Goal: Transaction & Acquisition: Purchase product/service

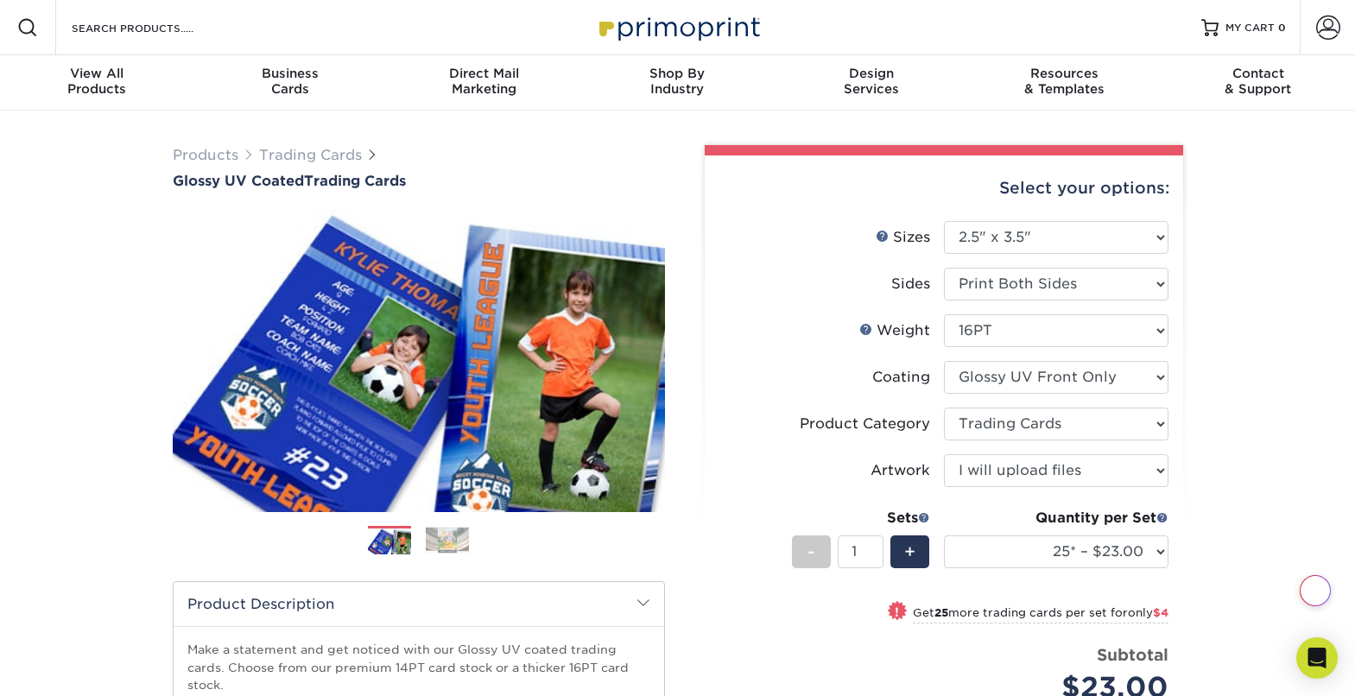
select select "2.50x3.50"
select select "c2f9bce9-36c2-409d-b101-c29d9d031e18"
select select "upload"
click at [944, 454] on select "Please Select I will upload files I need a design - $100" at bounding box center [1056, 470] width 225 height 33
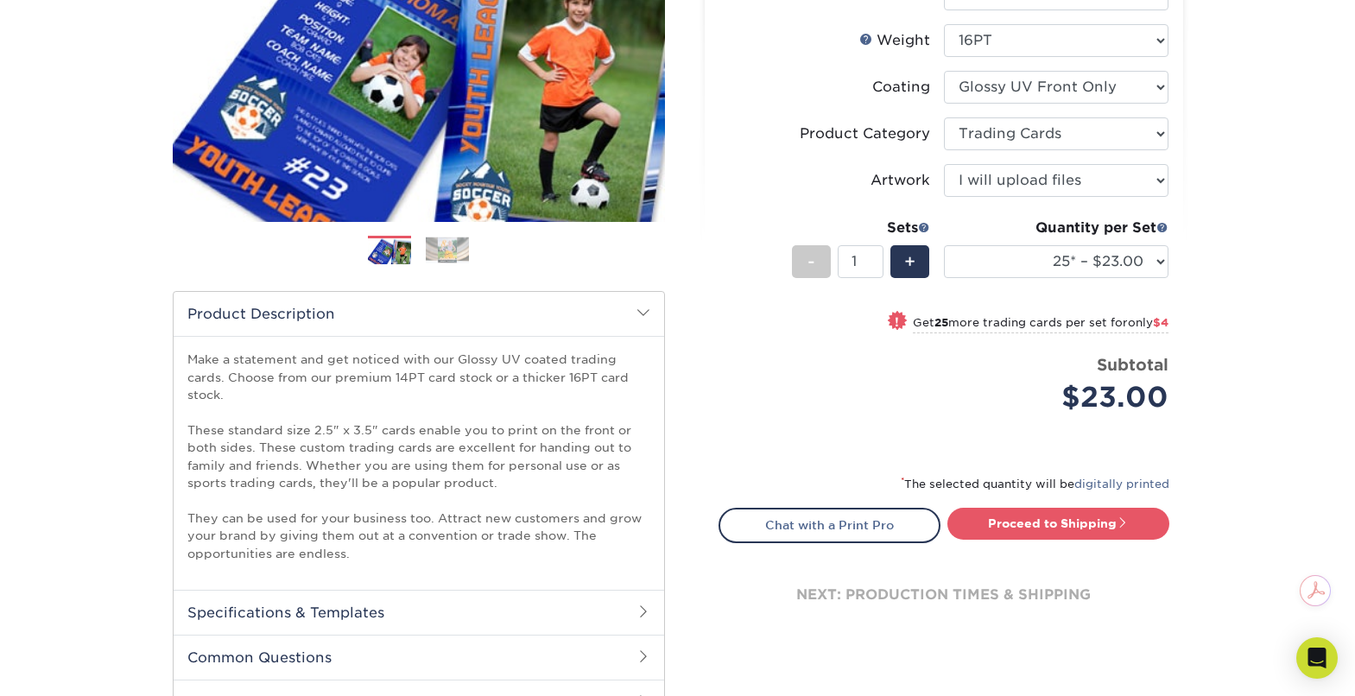
scroll to position [307, 0]
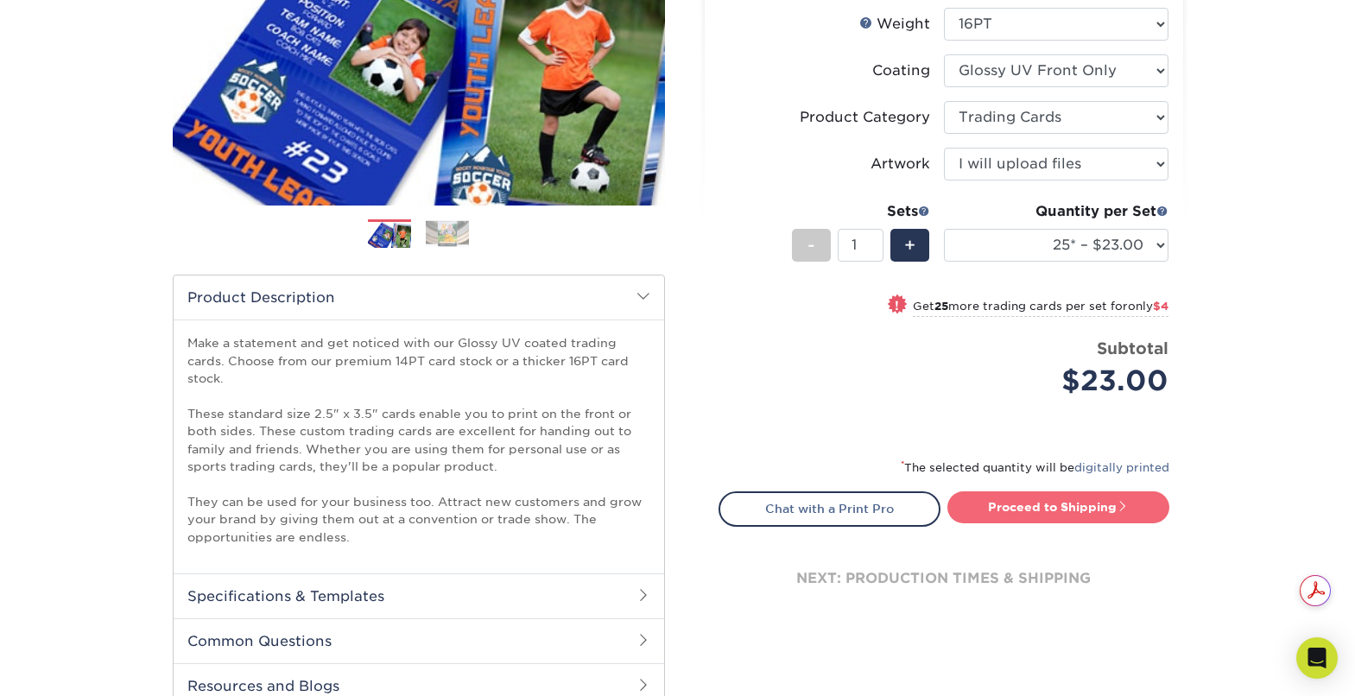
drag, startPoint x: 1029, startPoint y: 508, endPoint x: 1100, endPoint y: 505, distance: 71.7
click at [1030, 508] on link "Proceed to Shipping" at bounding box center [1058, 506] width 222 height 31
type input "Set 1"
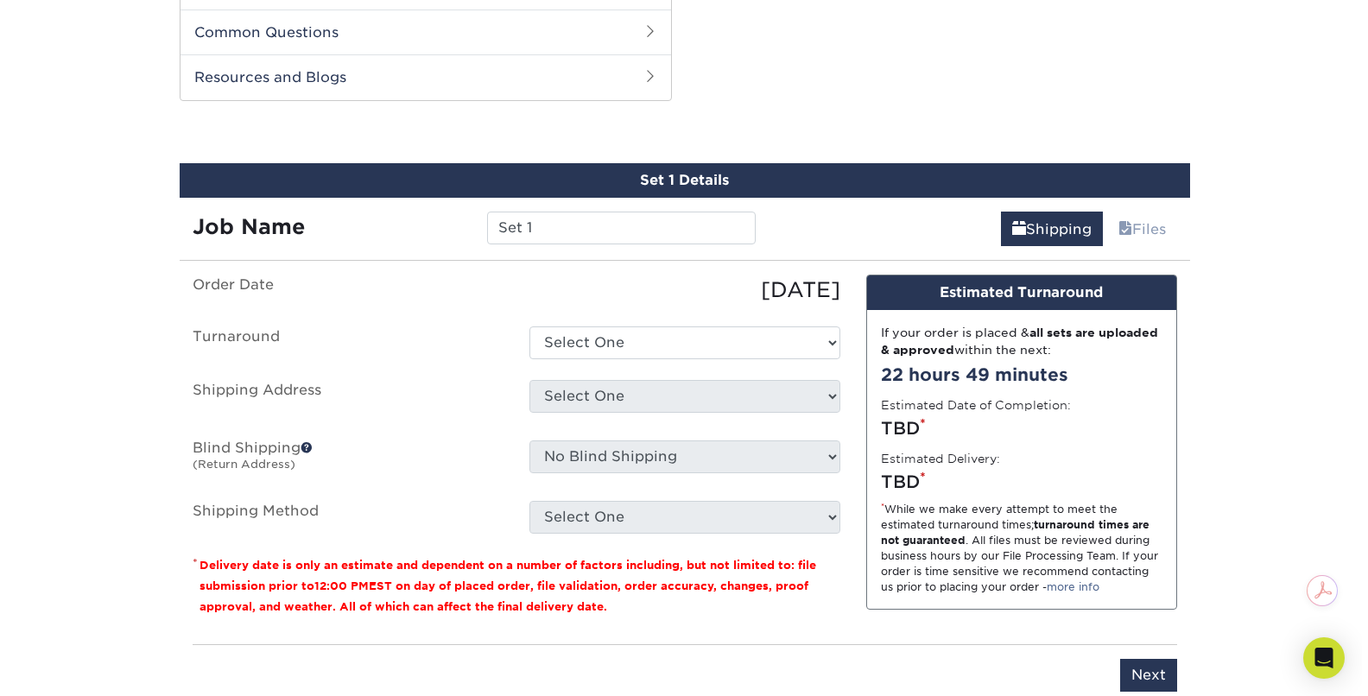
scroll to position [931, 0]
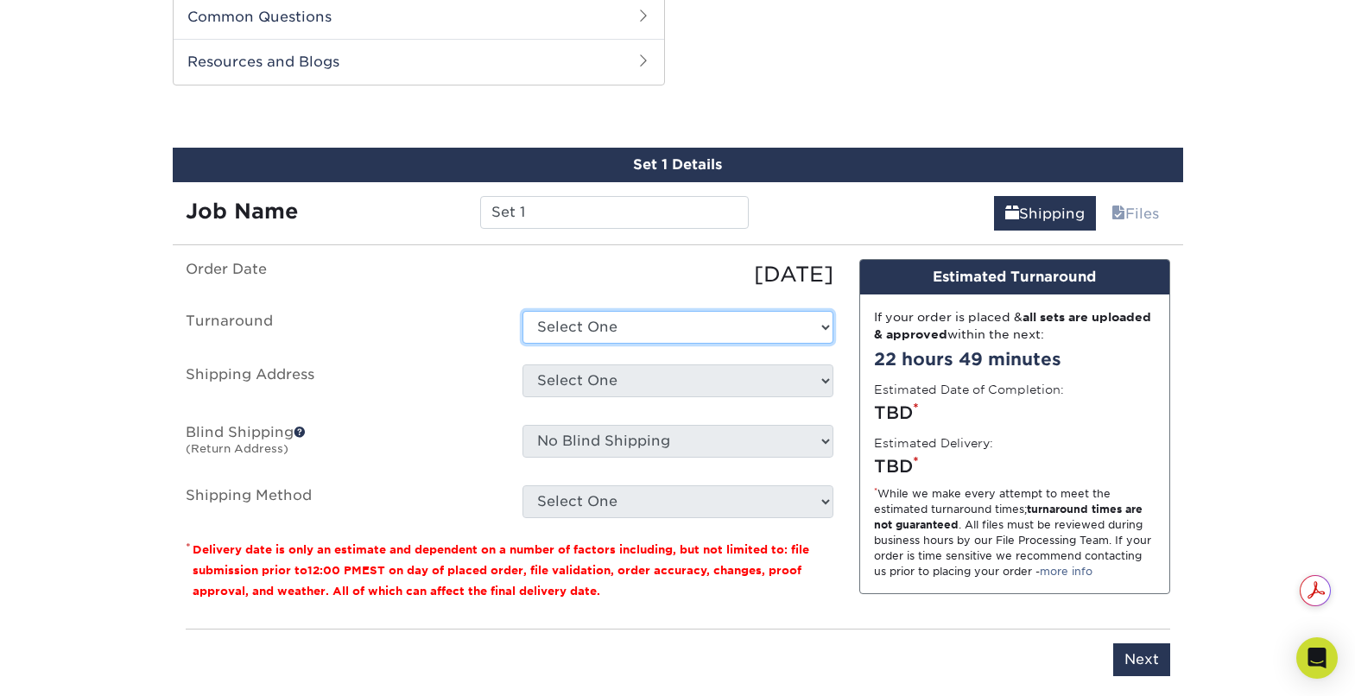
click at [820, 326] on select "Select One 2-4 Business Days 2 Day Next Business Day" at bounding box center [678, 327] width 311 height 33
select select "ac3b1bdb-2926-4c35-955b-cb9418942a62"
click at [523, 311] on select "Select One 2-4 Business Days 2 Day Next Business Day" at bounding box center [678, 327] width 311 height 33
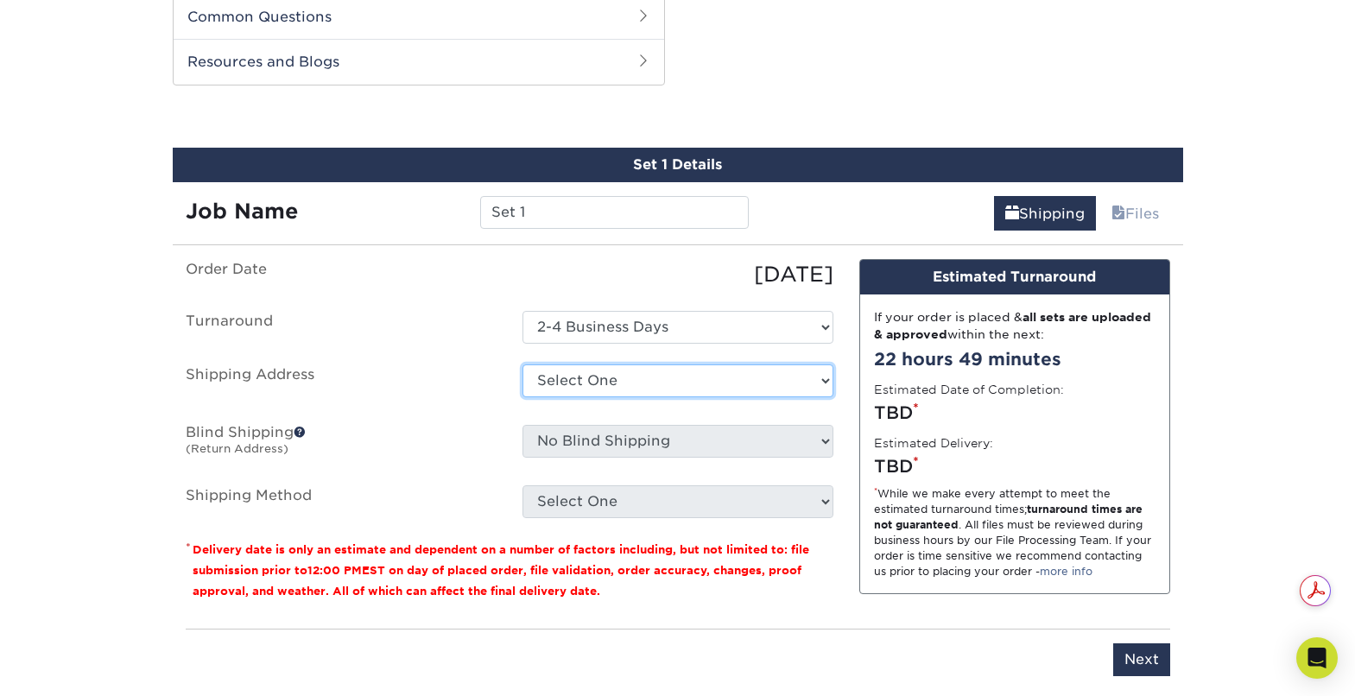
click at [573, 376] on select "Select One + Add New Address - Login" at bounding box center [678, 380] width 311 height 33
select select "newaddress"
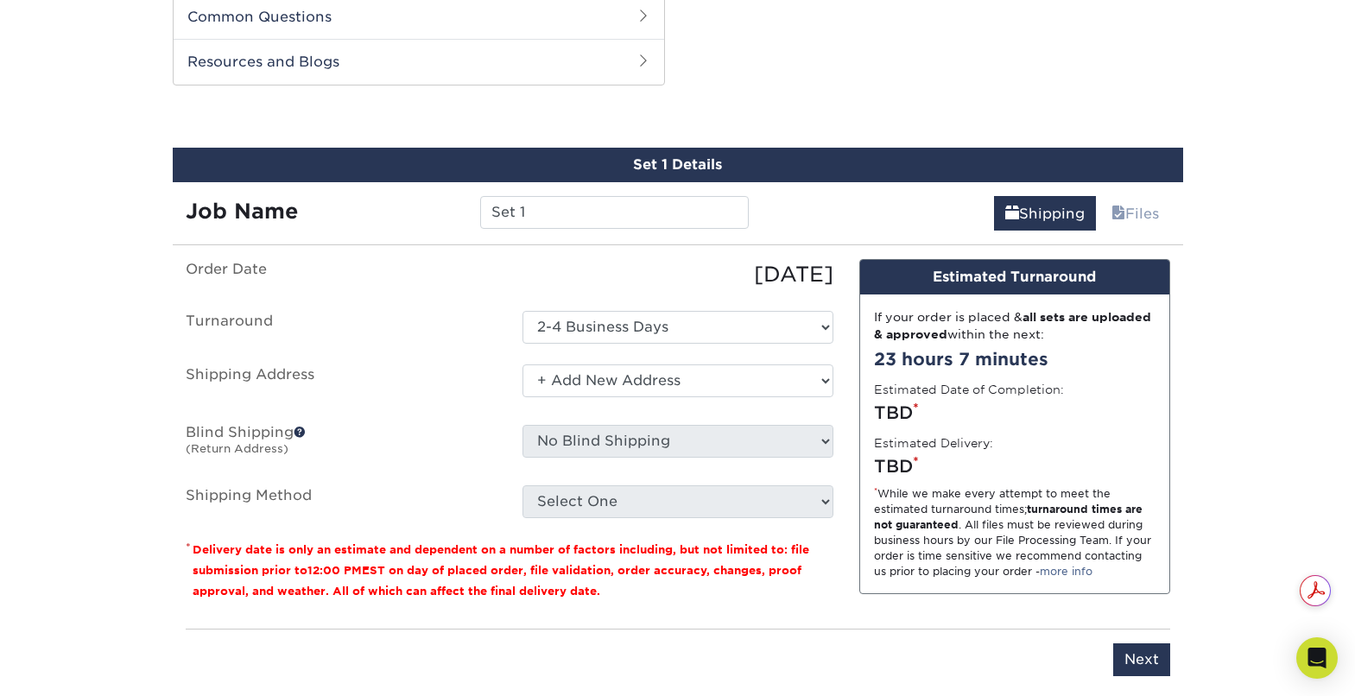
click at [523, 364] on select "Select One + Add New Address - Login" at bounding box center [678, 380] width 311 height 33
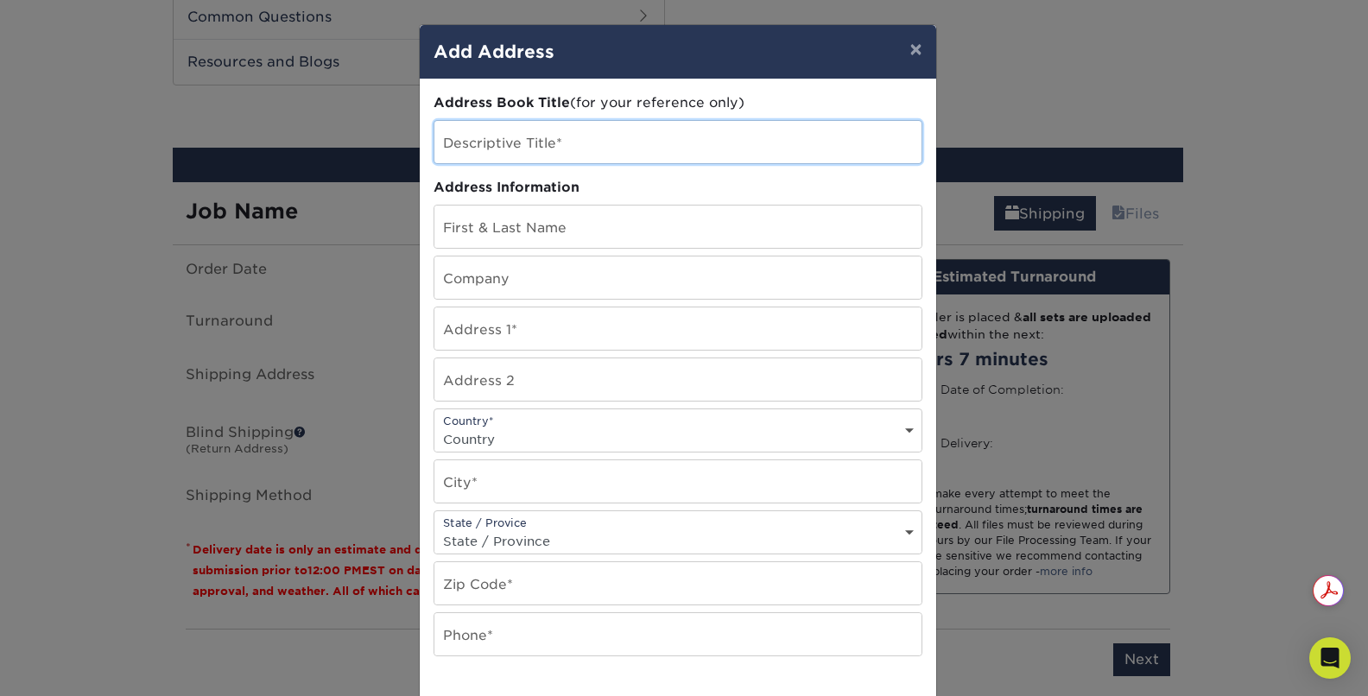
click at [483, 150] on input "text" at bounding box center [677, 142] width 487 height 42
type input "IFSS World Championship Trading Cards"
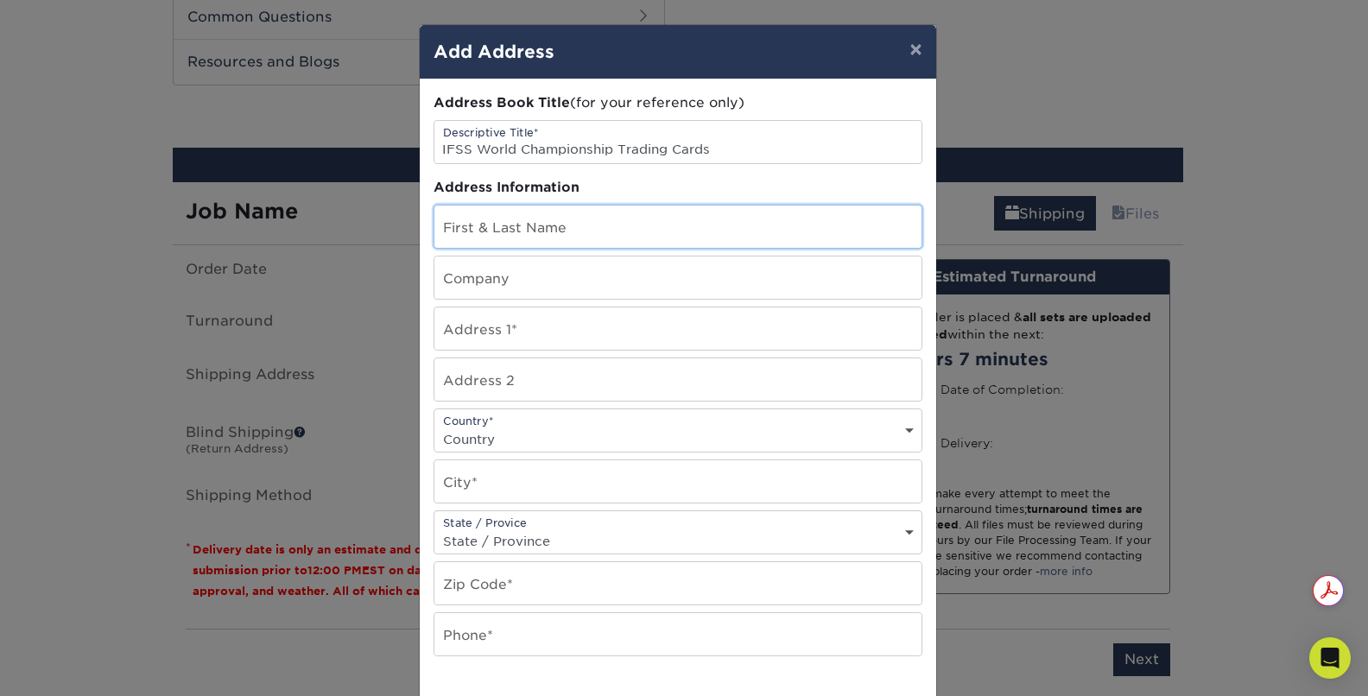
click at [470, 224] on input "text" at bounding box center [677, 227] width 487 height 42
type input "[PERSON_NAME]"
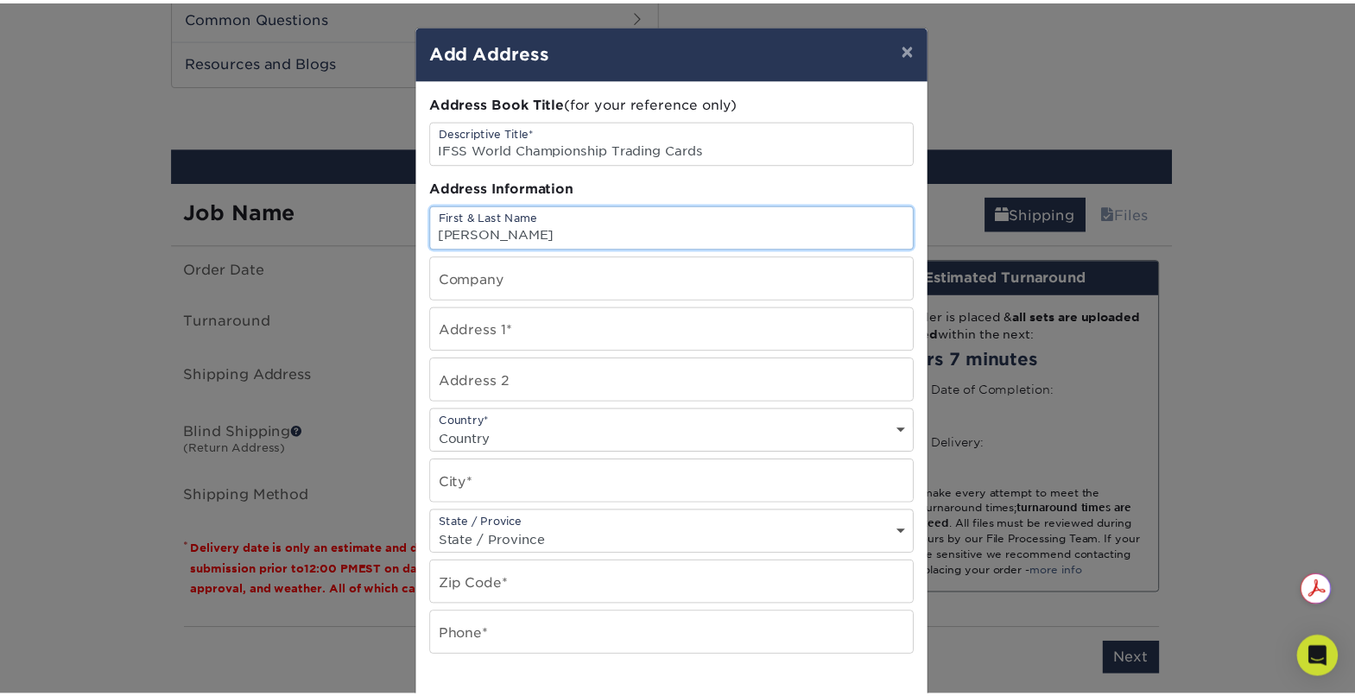
scroll to position [0, 0]
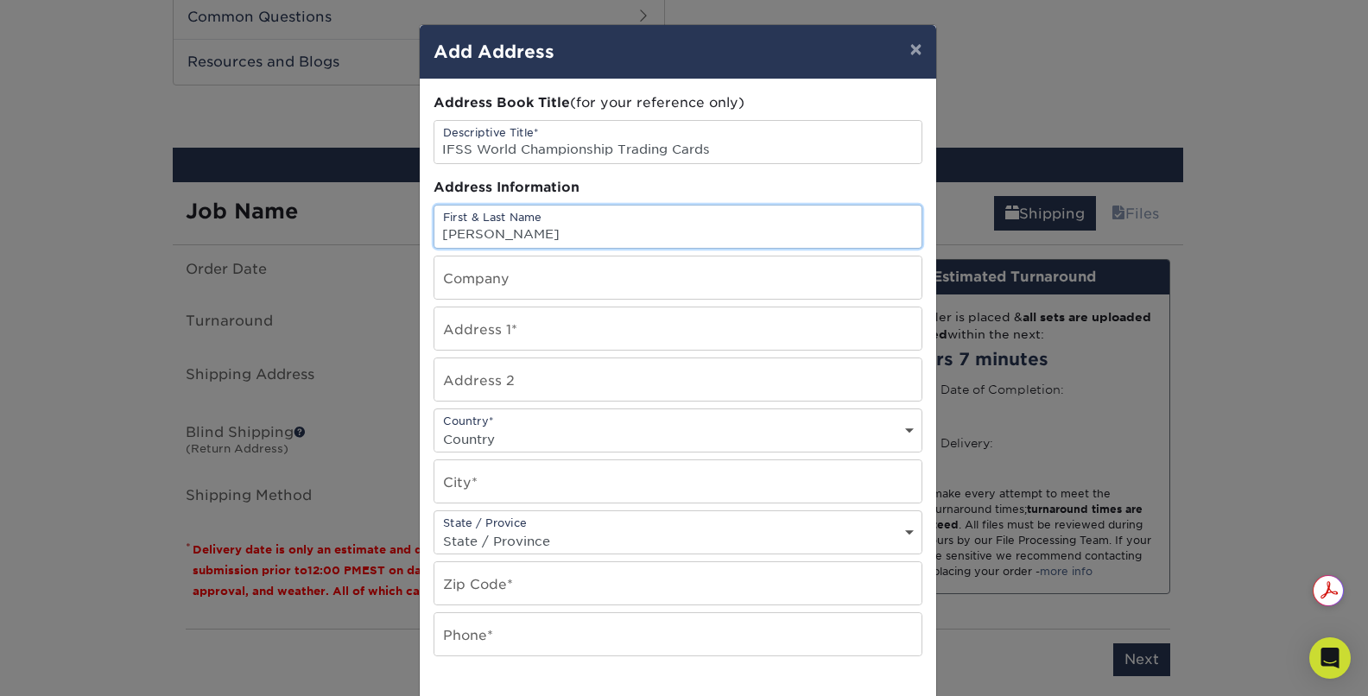
drag, startPoint x: 523, startPoint y: 235, endPoint x: 408, endPoint y: 204, distance: 119.8
click at [399, 225] on div "× Add Address Address Book Title (for your reference only) Descriptive Title* I…" at bounding box center [684, 348] width 1368 height 696
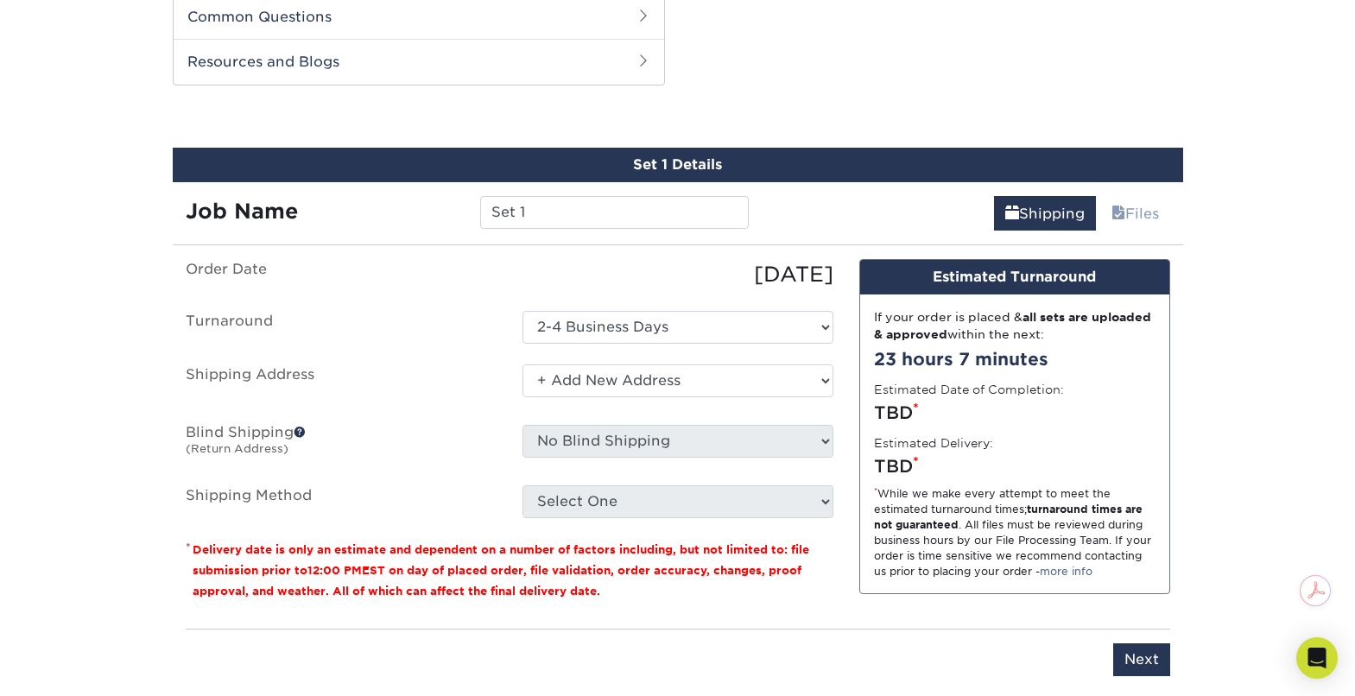
scroll to position [1457, 0]
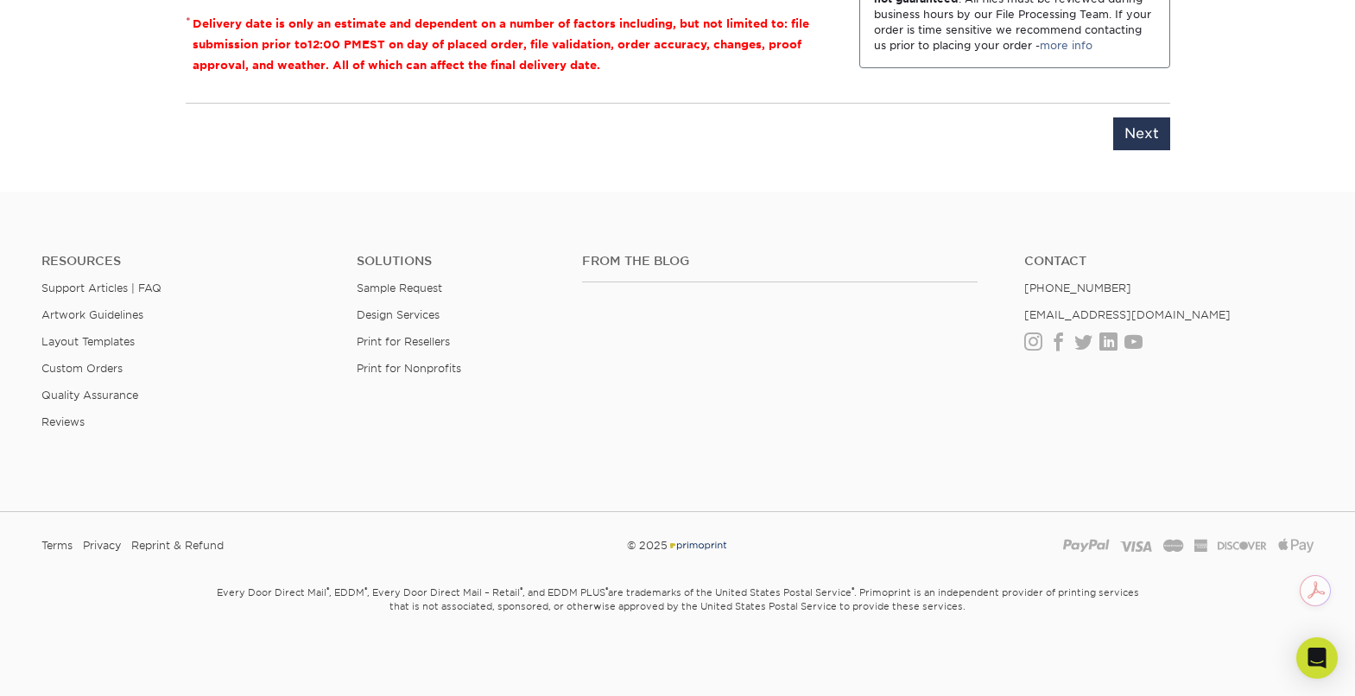
drag, startPoint x: 777, startPoint y: 167, endPoint x: 789, endPoint y: 158, distance: 14.9
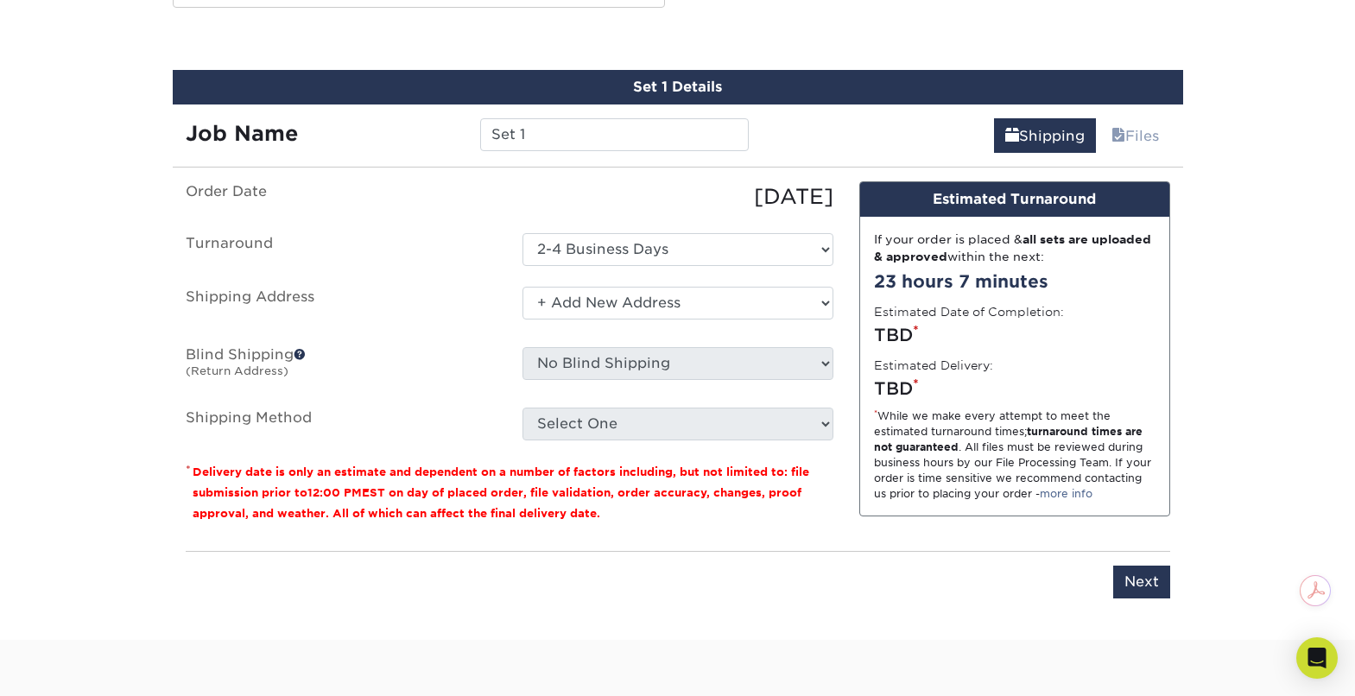
scroll to position [1003, 0]
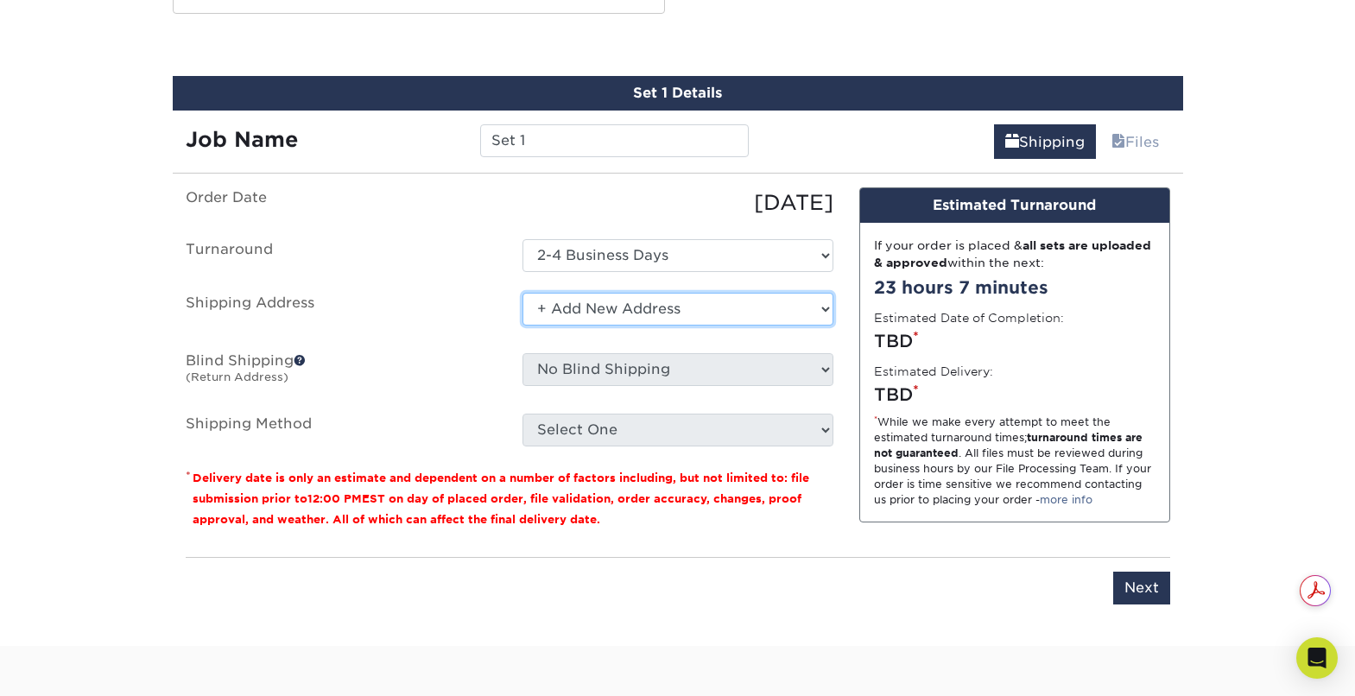
click at [738, 313] on select "Select One + Add New Address - Login" at bounding box center [678, 309] width 311 height 33
click at [523, 293] on select "Select One + Add New Address - Login" at bounding box center [678, 309] width 311 height 33
click at [535, 309] on select "Select One + Add New Address - Login" at bounding box center [678, 309] width 311 height 33
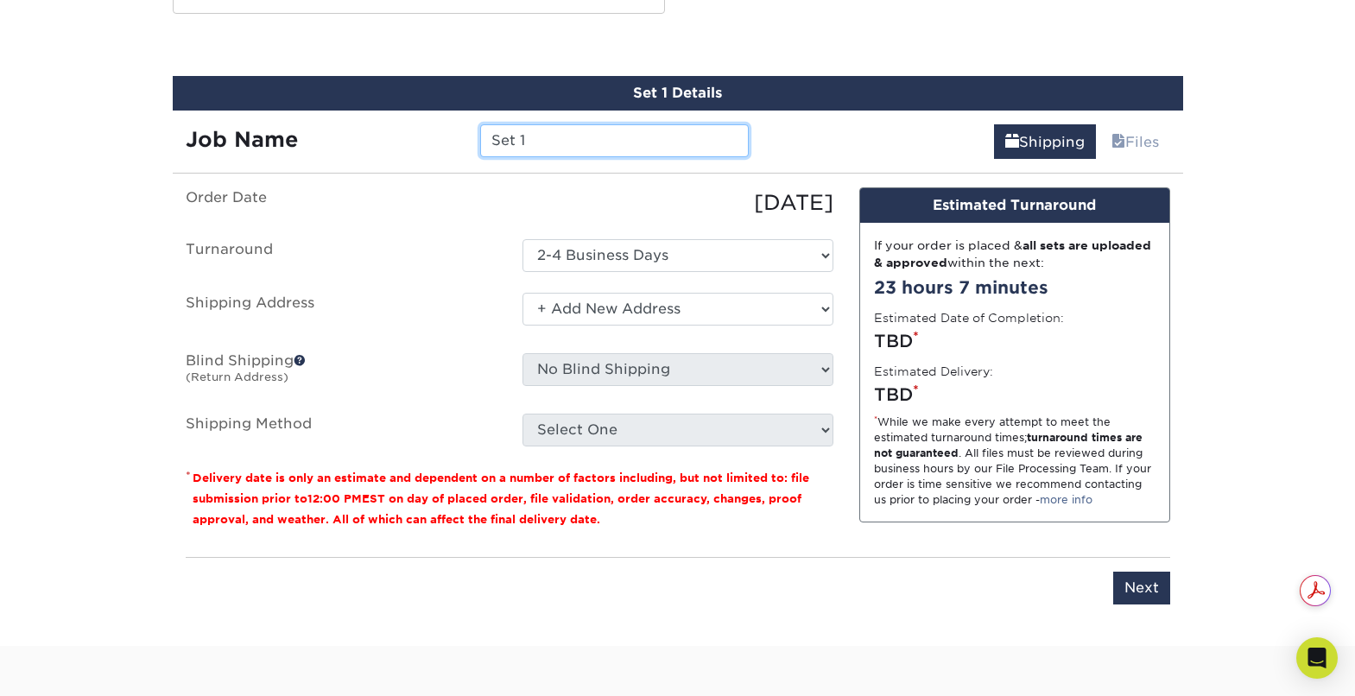
drag, startPoint x: 540, startPoint y: 143, endPoint x: 390, endPoint y: 136, distance: 150.5
click at [397, 138] on div "Job Name Set 1" at bounding box center [468, 140] width 590 height 33
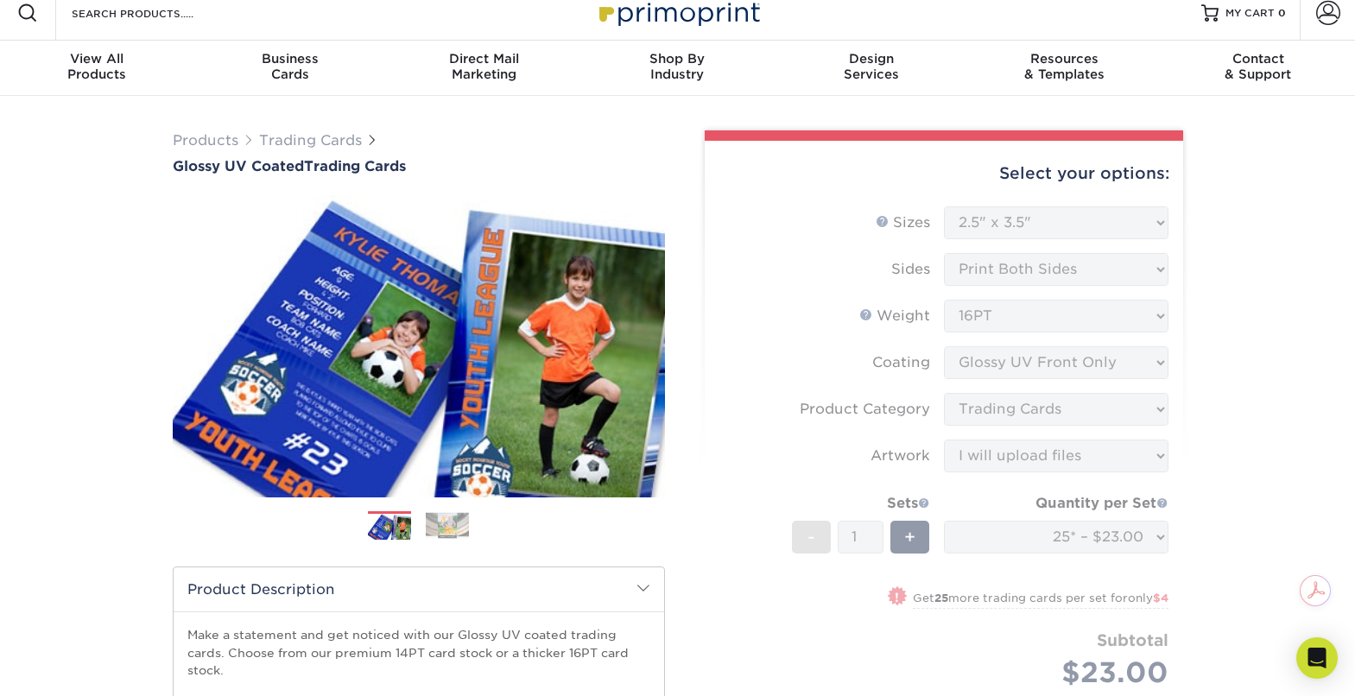
scroll to position [0, 0]
